Goal: Communication & Community: Participate in discussion

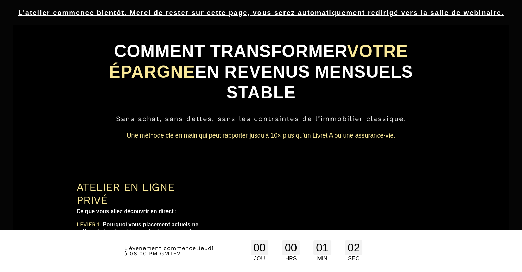
click at [304, 130] on text "Une méthode clé en main qui peut rapporter jusqu'à 10× plus qu'un Livret A ou u…" at bounding box center [262, 135] width 370 height 11
click at [445, 141] on div "COMMENT TRANSFORMER VOTRE ÉPARGNE EN REVENUS MENSUELS STABLE Sans achat, sans d…" at bounding box center [261, 173] width 486 height 284
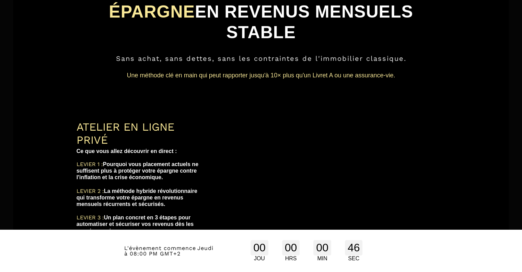
scroll to position [69, 0]
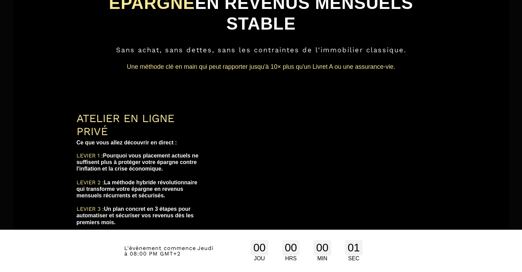
click at [395, 258] on div "00 JOU 00 HRS 00 MIN 01 SEC" at bounding box center [307, 250] width 182 height 29
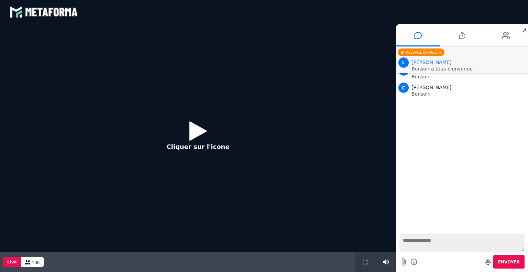
click at [199, 132] on icon at bounding box center [198, 131] width 18 height 22
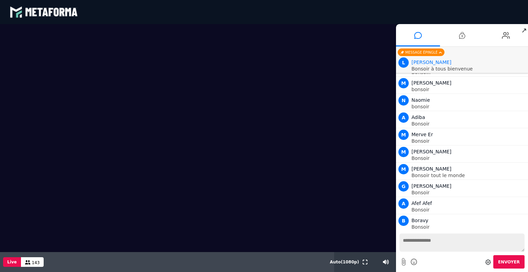
scroll to position [38, 0]
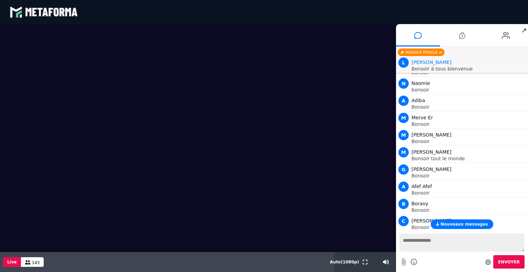
click at [426, 241] on textarea at bounding box center [461, 242] width 125 height 18
type textarea "*******"
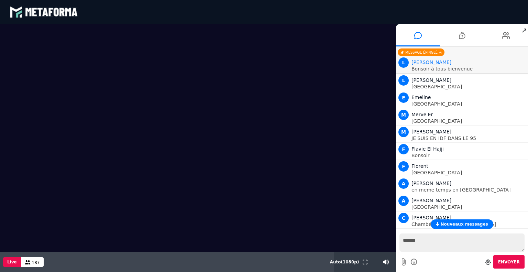
scroll to position [1735, 0]
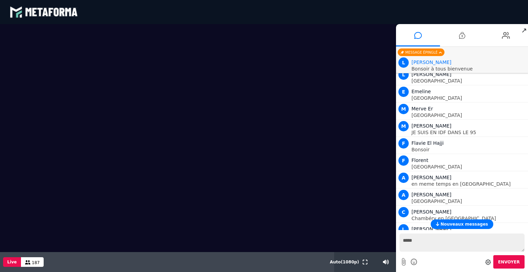
type textarea "******"
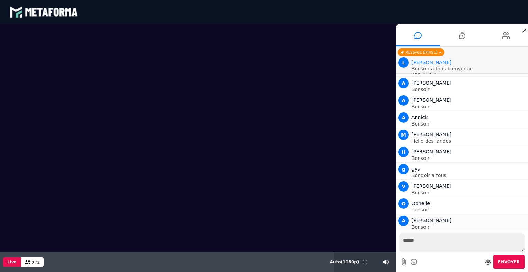
scroll to position [3811, 0]
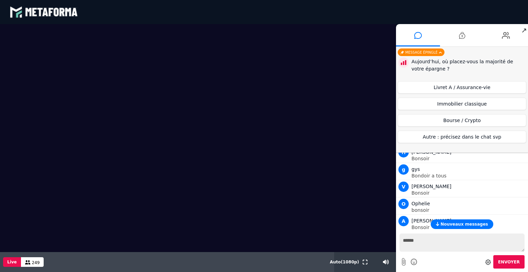
click at [525, 231] on li "S [PERSON_NAME]" at bounding box center [462, 239] width 132 height 17
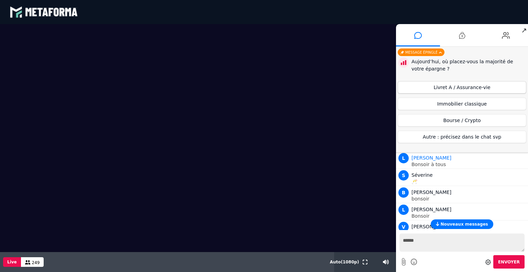
click at [467, 85] on button "Livret A / Assurance-vie" at bounding box center [461, 87] width 128 height 12
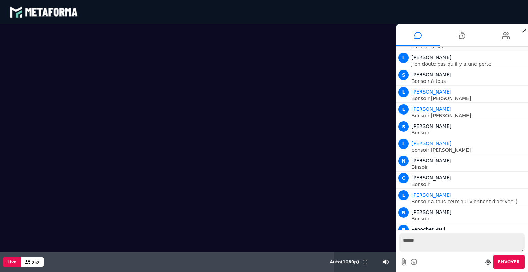
scroll to position [4847, 0]
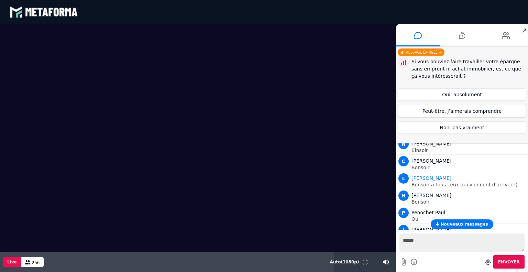
click at [433, 108] on button "Peut-être, j’aimerais comprendre" at bounding box center [461, 111] width 128 height 12
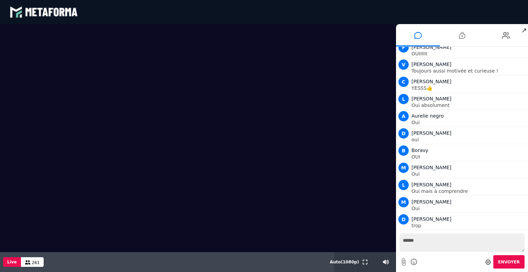
scroll to position [5365, 0]
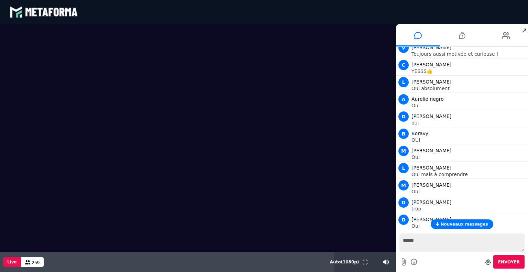
drag, startPoint x: 527, startPoint y: 219, endPoint x: 526, endPoint y: 228, distance: 9.4
click at [526, 228] on div "Nouveaux messages" at bounding box center [462, 224] width 132 height 10
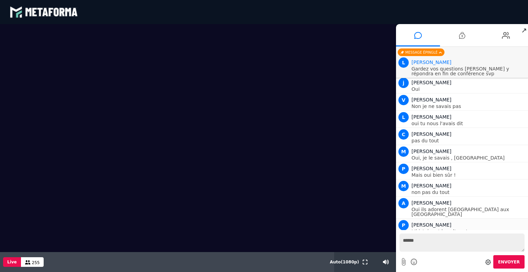
scroll to position [5673, 0]
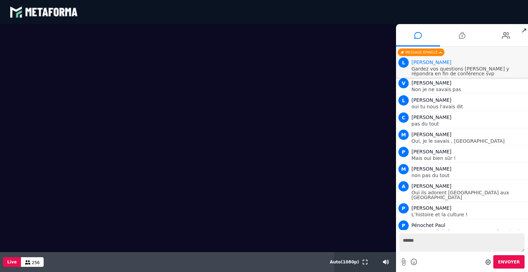
drag, startPoint x: 492, startPoint y: 224, endPoint x: 498, endPoint y: 233, distance: 10.7
click at [495, 230] on div "Nouveaux messages L [PERSON_NAME] test L [PERSON_NAME] à tous bienvenue C [PERS…" at bounding box center [462, 159] width 132 height 225
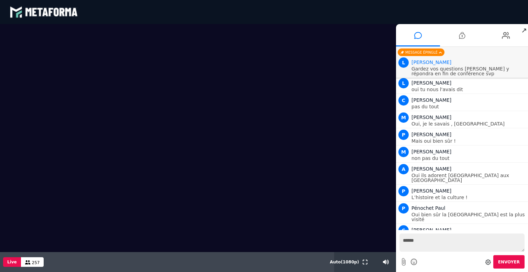
scroll to position [5707, 0]
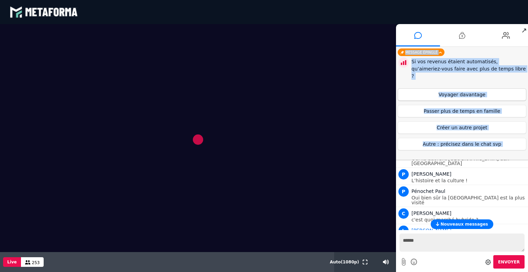
click at [474, 88] on button "Voyager davantage" at bounding box center [461, 94] width 128 height 12
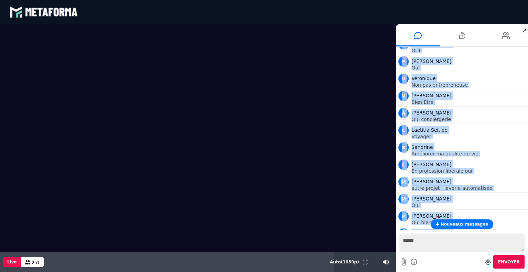
scroll to position [6418, 0]
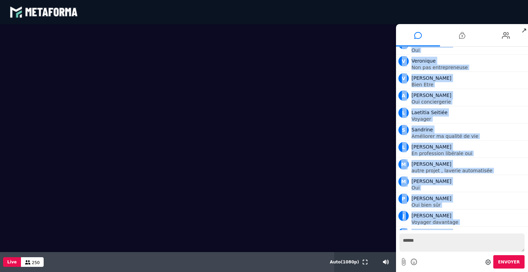
drag, startPoint x: 527, startPoint y: 224, endPoint x: 524, endPoint y: 250, distance: 25.6
click at [524, 250] on div "Nouveaux messages L [PERSON_NAME] test L [PERSON_NAME] à tous bienvenue C [PERS…" at bounding box center [462, 159] width 132 height 225
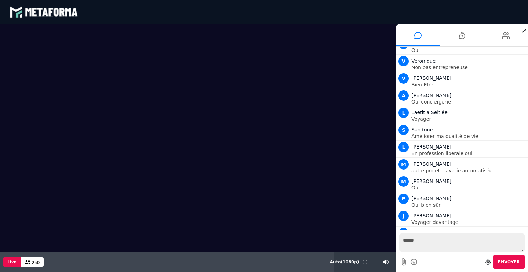
click at [421, 242] on textarea "******" at bounding box center [461, 242] width 125 height 18
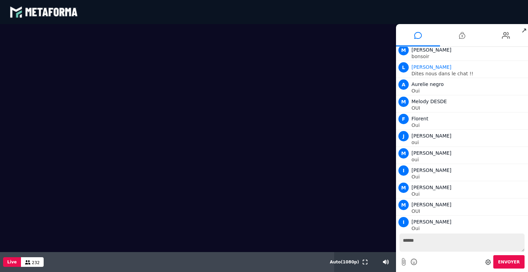
scroll to position [6743, 0]
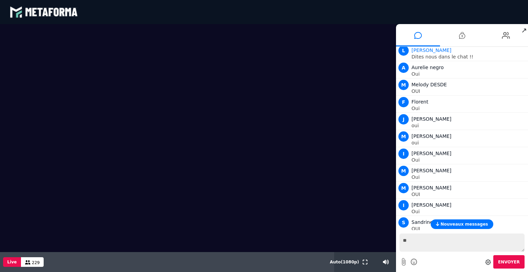
type textarea "***"
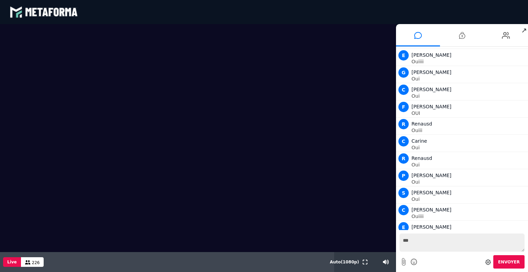
scroll to position [8026, 0]
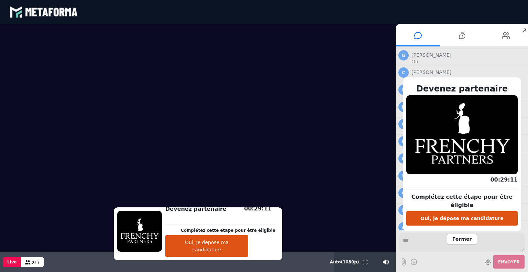
click at [465, 237] on span "Fermer" at bounding box center [461, 239] width 30 height 11
